Goal: Information Seeking & Learning: Find specific fact

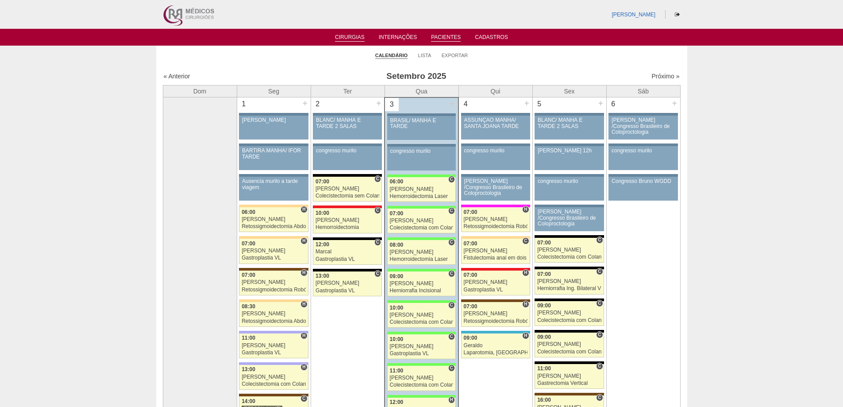
click at [436, 36] on link "Pacientes" at bounding box center [446, 38] width 30 height 8
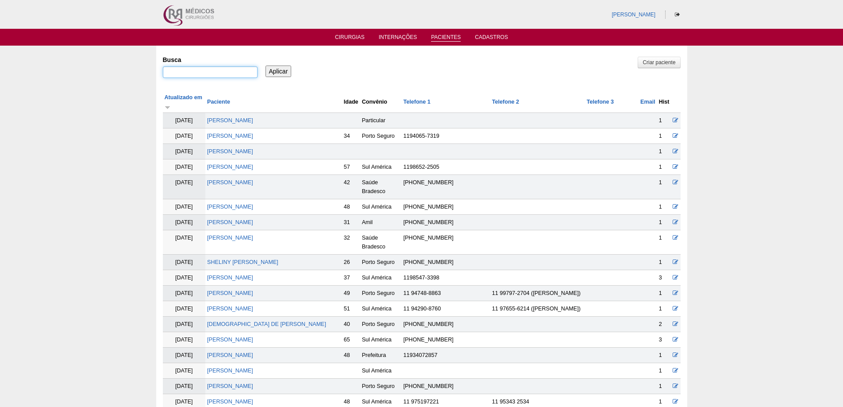
click at [233, 70] on input "Busca" at bounding box center [210, 72] width 95 height 12
paste input "RAFAELA CAROLINE SILVA TREVISAN"
type input "RAFAELA CAROLINE SILVA TREVISAN"
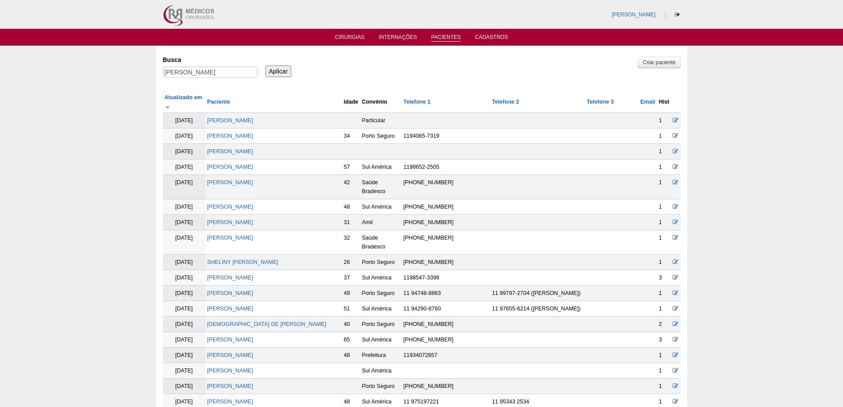
click at [274, 67] on input "Aplicar" at bounding box center [278, 71] width 26 height 12
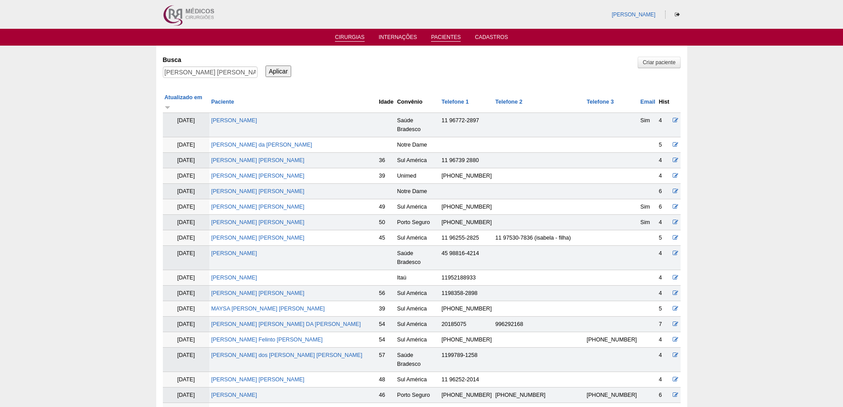
click at [346, 36] on link "Cirurgias" at bounding box center [350, 38] width 30 height 8
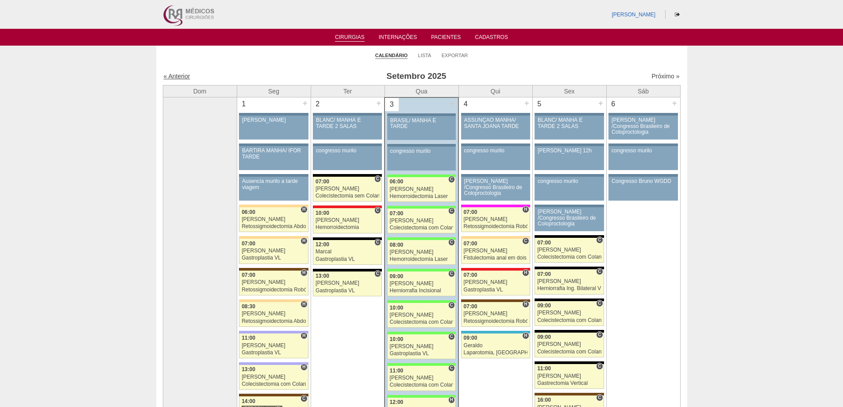
click at [185, 73] on link "« Anterior" at bounding box center [177, 76] width 27 height 7
click at [185, 74] on link "« Anterior" at bounding box center [177, 76] width 27 height 7
click at [184, 75] on link "« Anterior" at bounding box center [177, 76] width 27 height 7
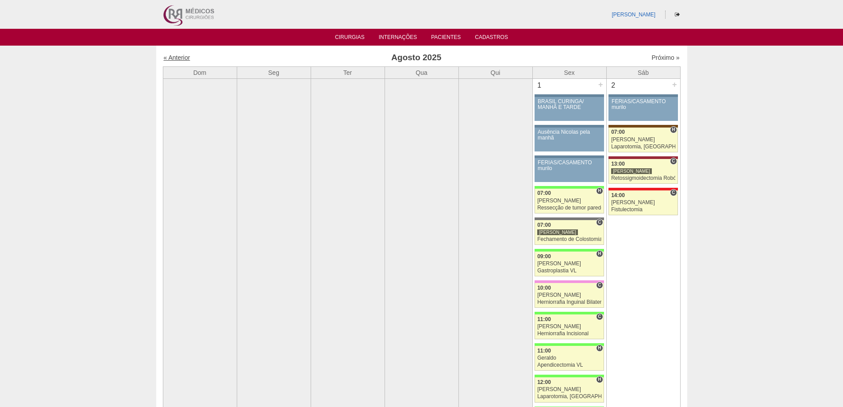
click at [184, 57] on link "« Anterior" at bounding box center [177, 57] width 27 height 7
click at [183, 56] on link "« Anterior" at bounding box center [177, 57] width 27 height 7
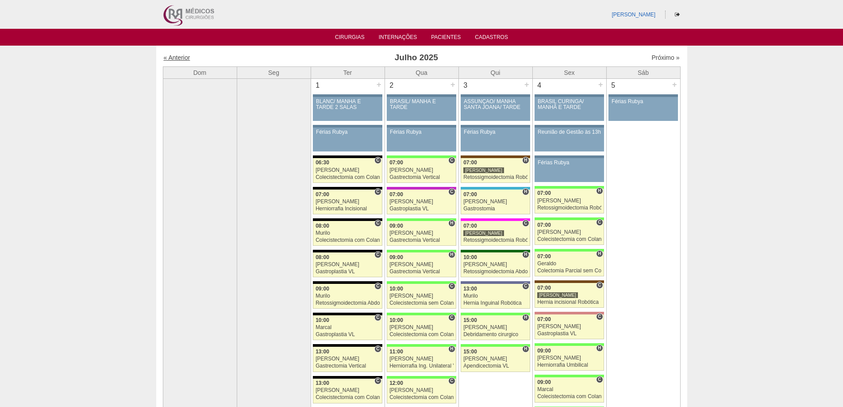
click at [178, 57] on link "« Anterior" at bounding box center [177, 57] width 27 height 7
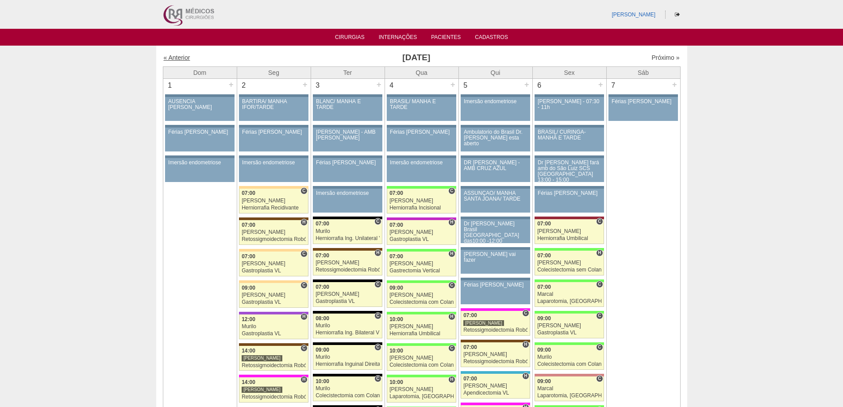
drag, startPoint x: 0, startPoint y: 0, endPoint x: 178, endPoint y: 57, distance: 187.2
click at [178, 57] on link "« Anterior" at bounding box center [177, 57] width 27 height 7
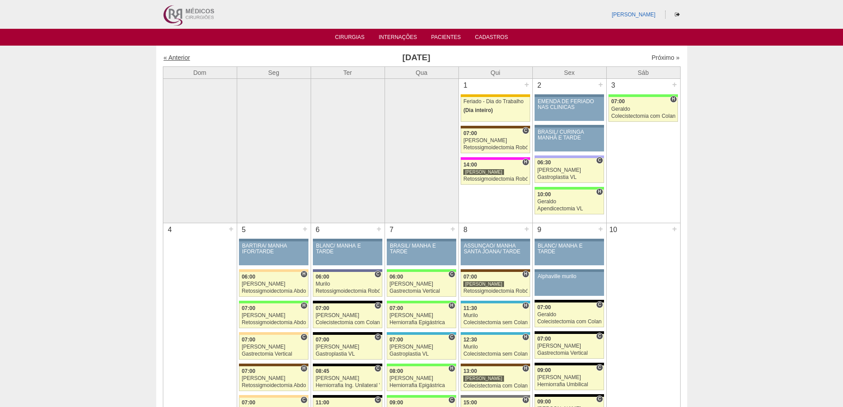
drag, startPoint x: 0, startPoint y: 0, endPoint x: 179, endPoint y: 56, distance: 187.7
click at [179, 57] on link "« Anterior" at bounding box center [177, 57] width 27 height 7
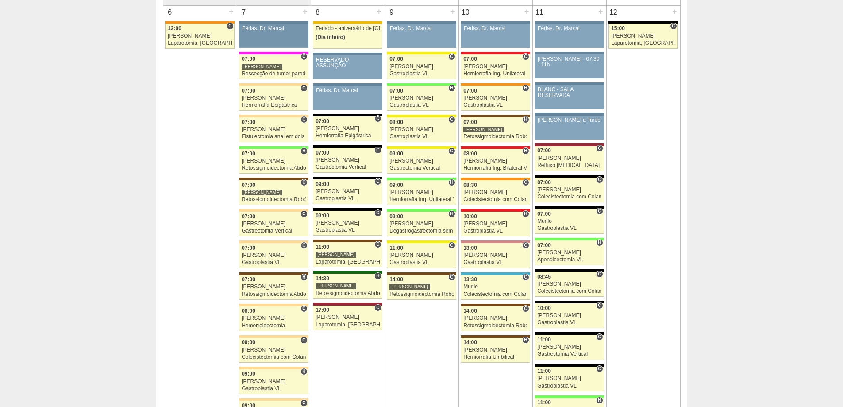
scroll to position [487, 0]
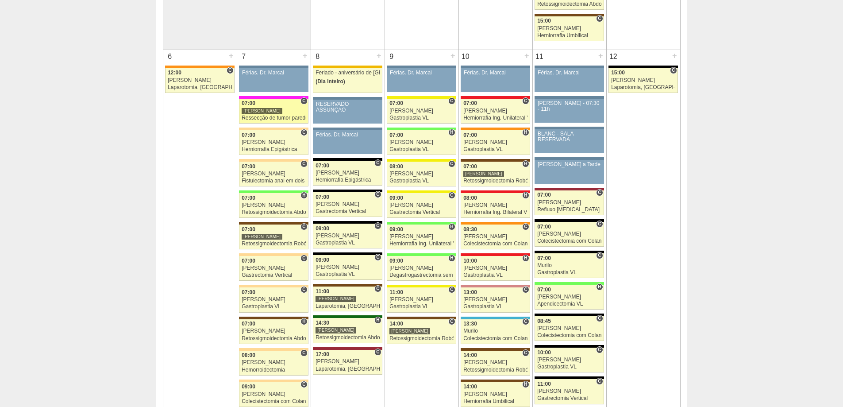
click at [271, 120] on div "Ressecção de tumor parede abdominal pélvica" at bounding box center [274, 118] width 64 height 6
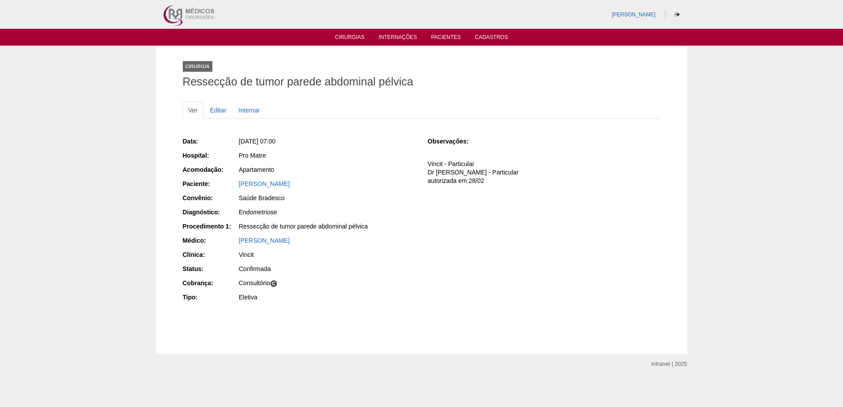
click at [287, 179] on div "[PERSON_NAME]" at bounding box center [327, 183] width 177 height 9
click at [290, 183] on link "[PERSON_NAME]" at bounding box center [264, 183] width 51 height 7
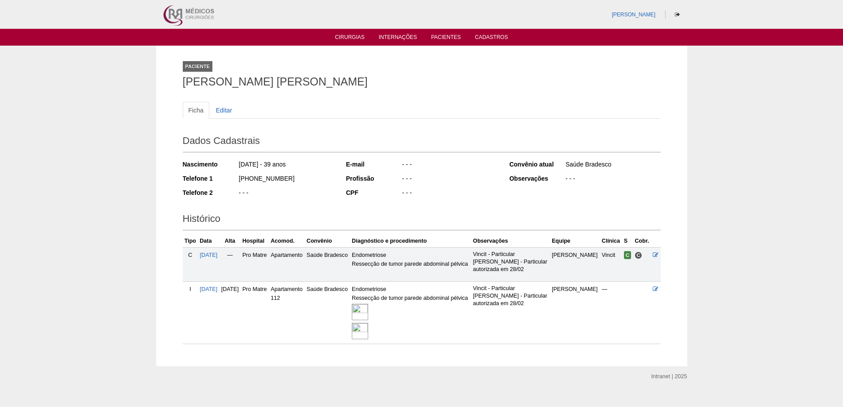
click at [368, 311] on img at bounding box center [360, 312] width 16 height 16
